Goal: Navigation & Orientation: Find specific page/section

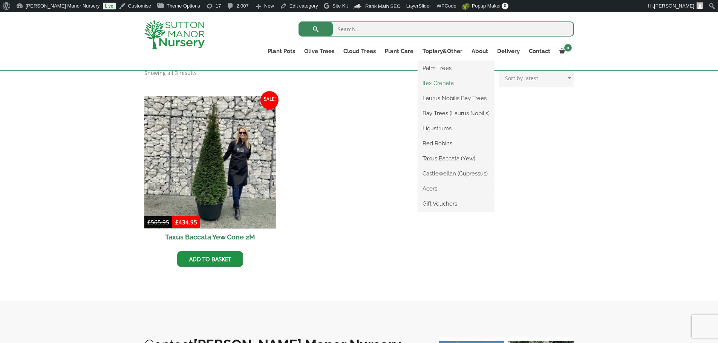
click at [447, 81] on link "Ilex Crenata" at bounding box center [456, 83] width 76 height 11
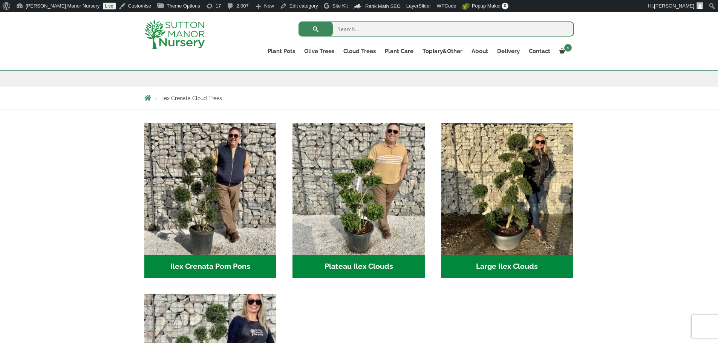
scroll to position [75, 0]
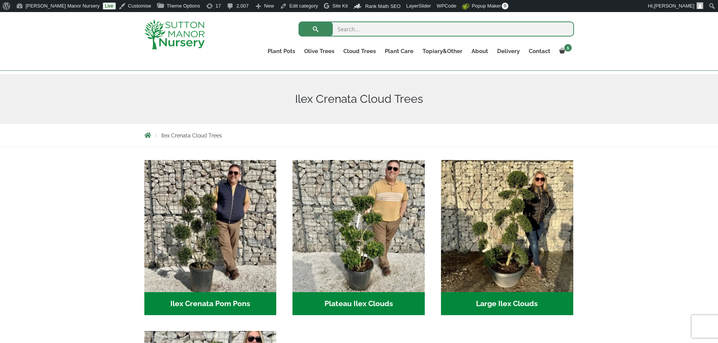
drag, startPoint x: 124, startPoint y: 2, endPoint x: 664, endPoint y: 196, distance: 574.2
click at [664, 196] on div "Ilex Crenata Pom Pons (53) Plateau Ilex Clouds (6) Large Ilex Clouds (38) Small…" at bounding box center [359, 334] width 718 height 374
drag, startPoint x: 51, startPoint y: 8, endPoint x: 60, endPoint y: 192, distance: 184.2
click at [60, 193] on div "Ilex Crenata Pom Pons (53) Plateau Ilex Clouds (6) Large Ilex Clouds (38) Small…" at bounding box center [359, 334] width 718 height 374
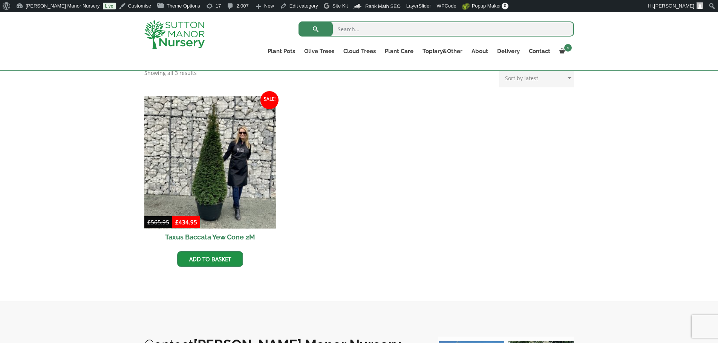
click at [184, 43] on img at bounding box center [174, 35] width 60 height 30
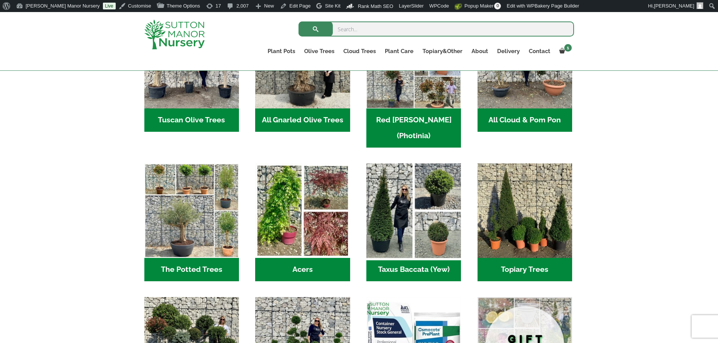
scroll to position [452, 0]
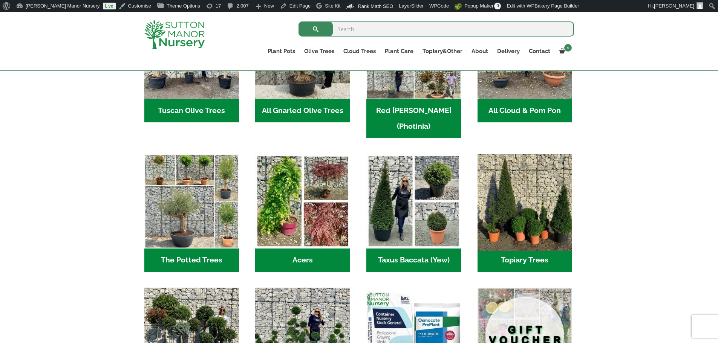
click at [508, 182] on img "Visit product category Topiary Trees" at bounding box center [525, 202] width 100 height 100
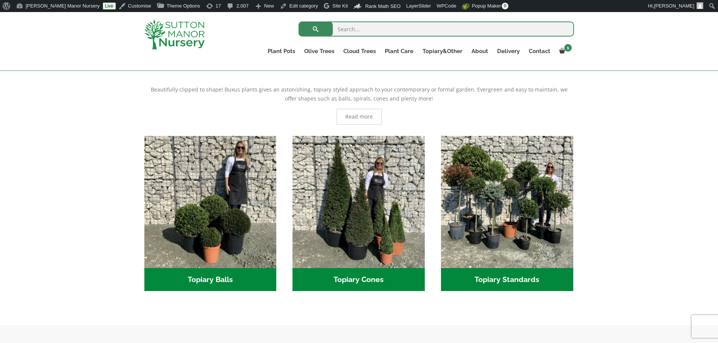
scroll to position [151, 0]
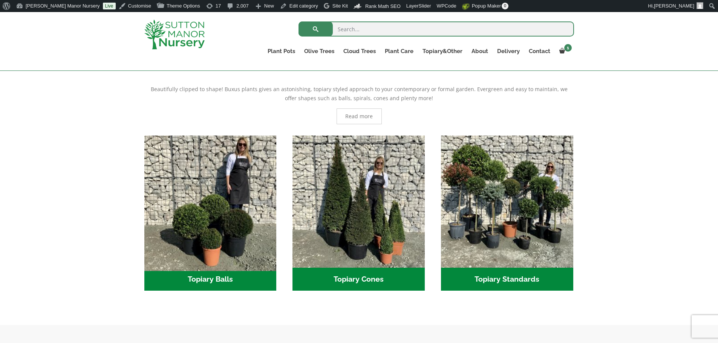
click at [181, 205] on img "Visit product category Topiary Balls" at bounding box center [210, 201] width 139 height 139
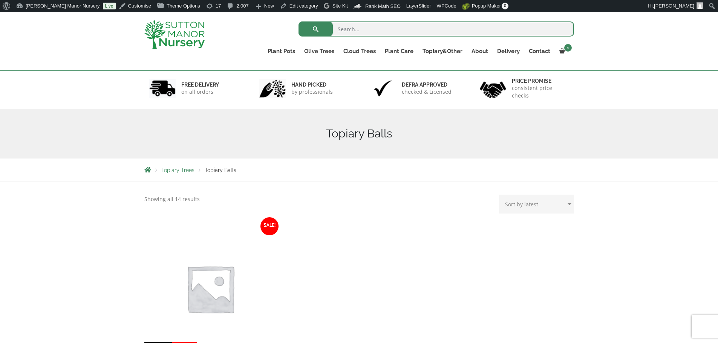
scroll to position [38, 0]
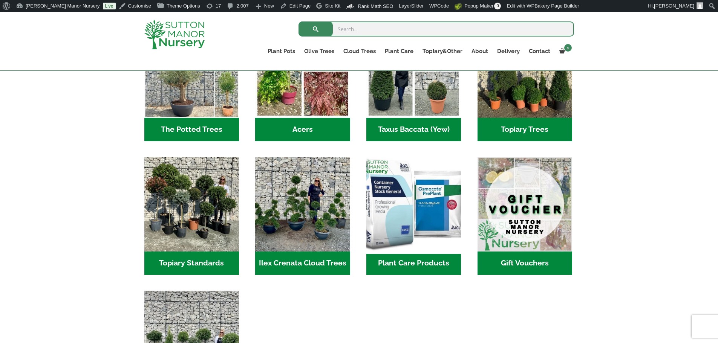
scroll to position [603, 0]
